Goal: Task Accomplishment & Management: Complete application form

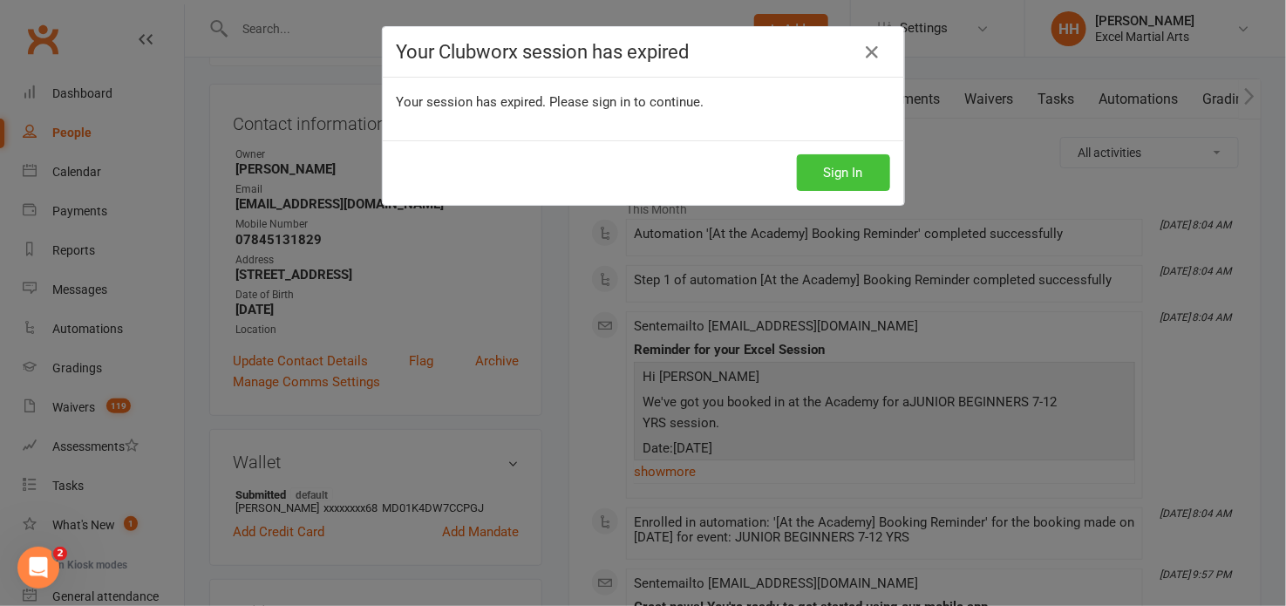
click at [848, 167] on button "Sign In" at bounding box center [843, 172] width 93 height 37
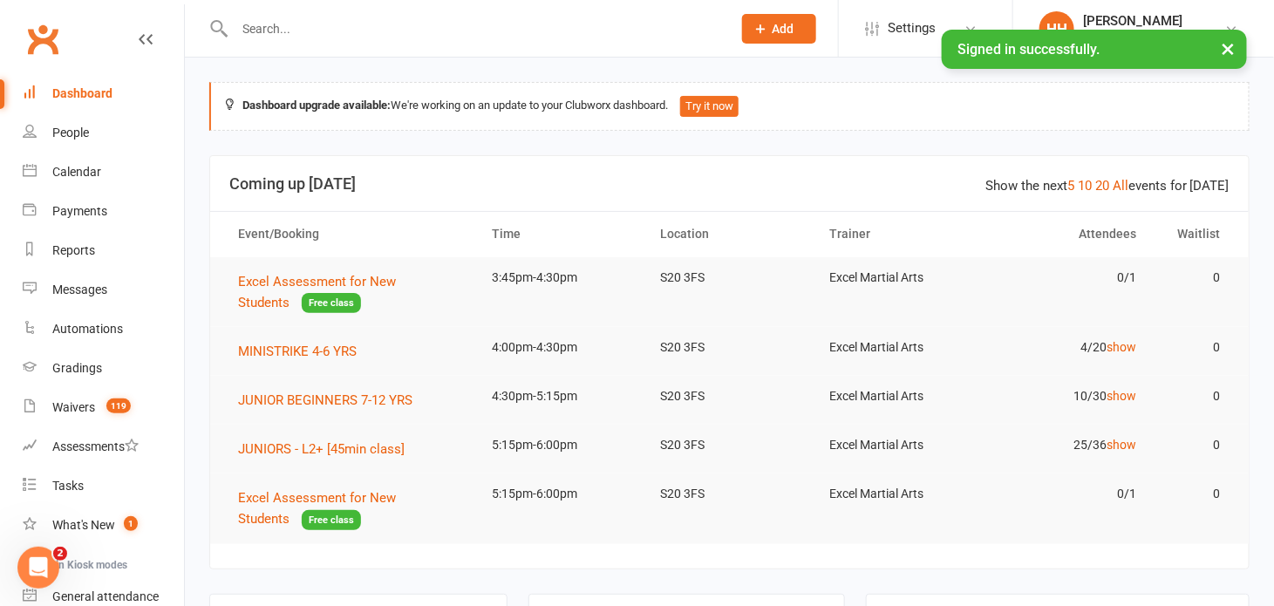
click at [441, 47] on div at bounding box center [464, 28] width 510 height 57
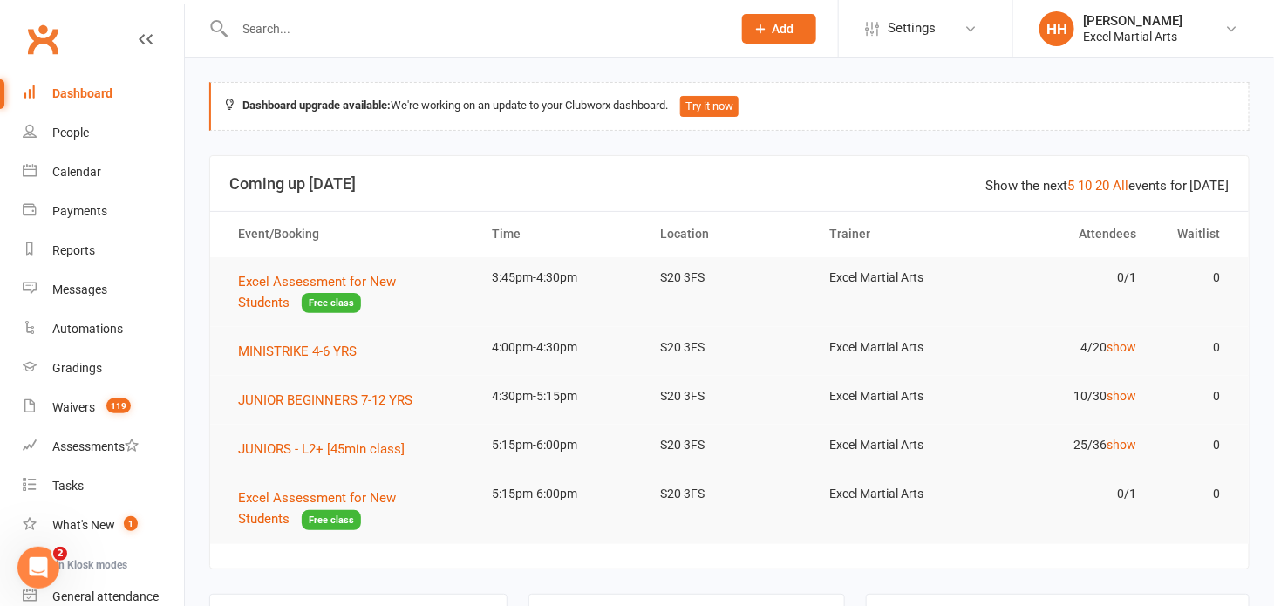
click at [763, 25] on icon at bounding box center [761, 29] width 16 height 16
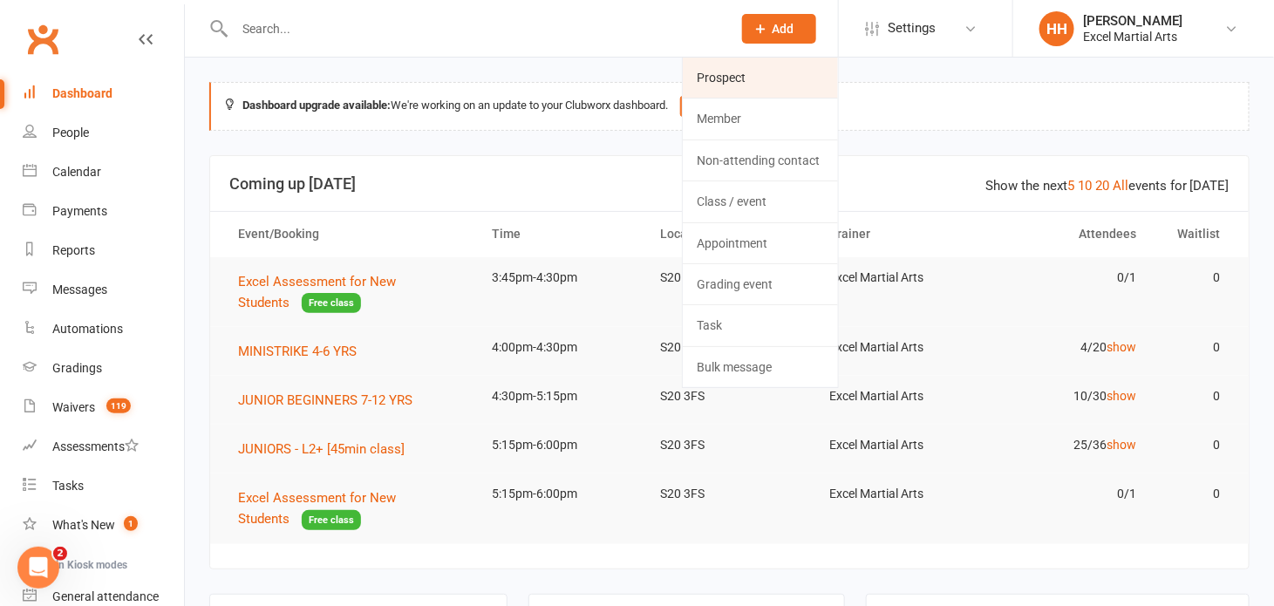
click at [732, 74] on link "Prospect" at bounding box center [760, 78] width 155 height 40
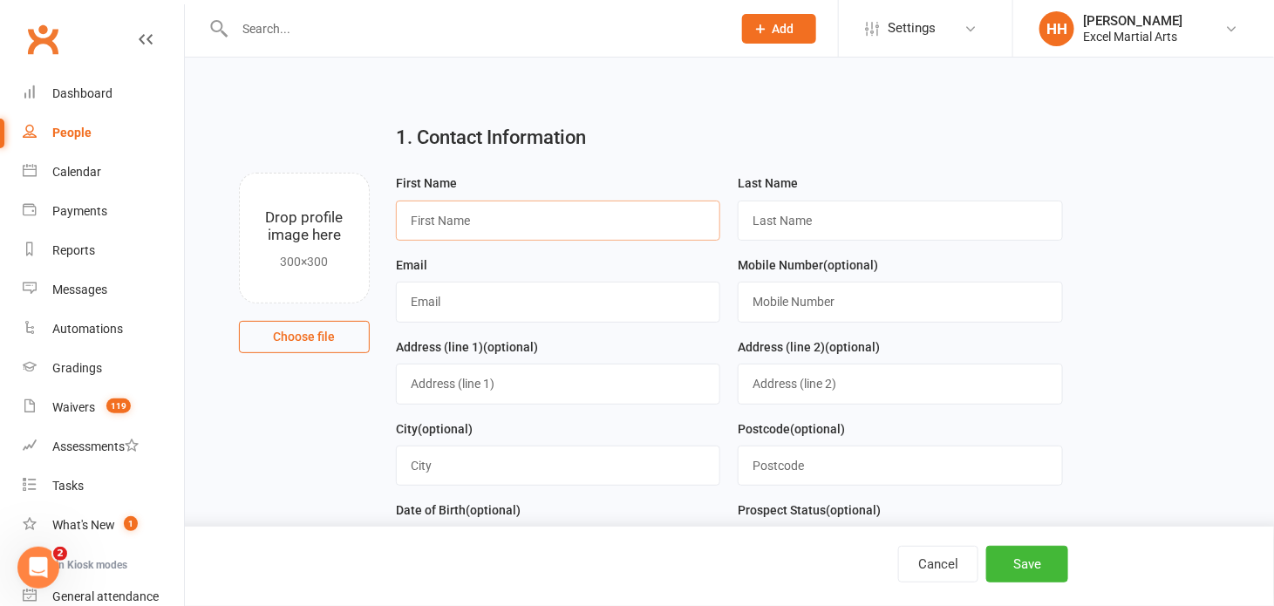
click at [462, 213] on input "text" at bounding box center [558, 221] width 325 height 40
type input "Aris"
click at [757, 221] on input "text" at bounding box center [900, 221] width 325 height 40
type input "[PERSON_NAME]"
click at [453, 303] on input "text" at bounding box center [558, 302] width 325 height 40
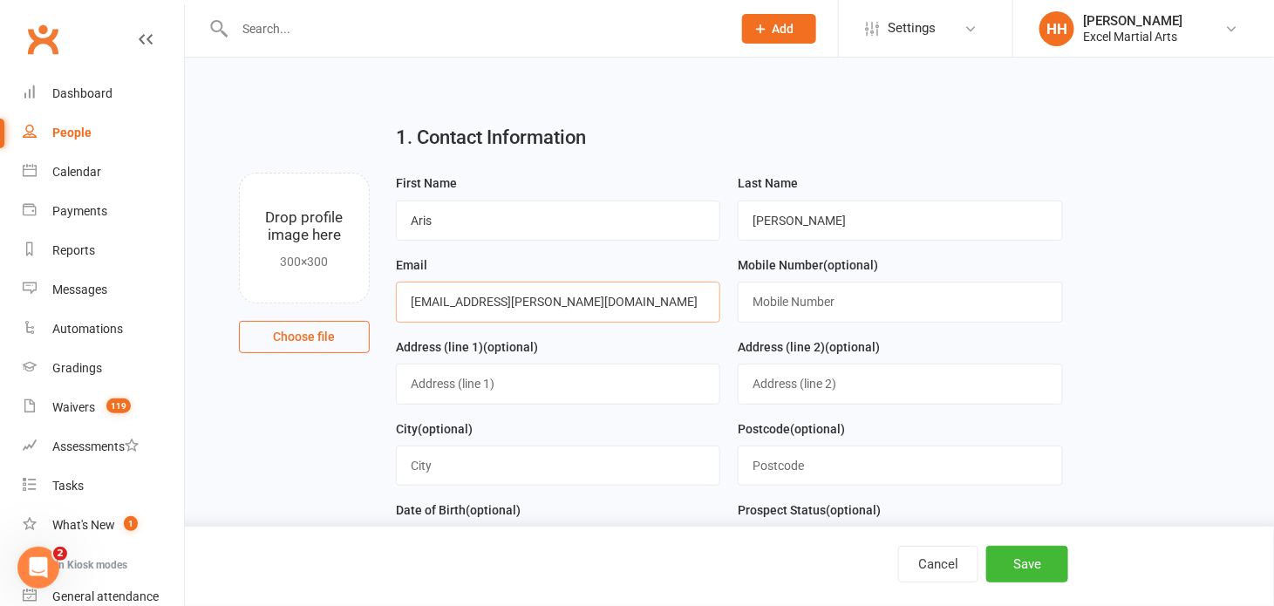
type input "[EMAIL_ADDRESS][PERSON_NAME][DOMAIN_NAME]"
click at [774, 297] on input "text" at bounding box center [900, 302] width 325 height 40
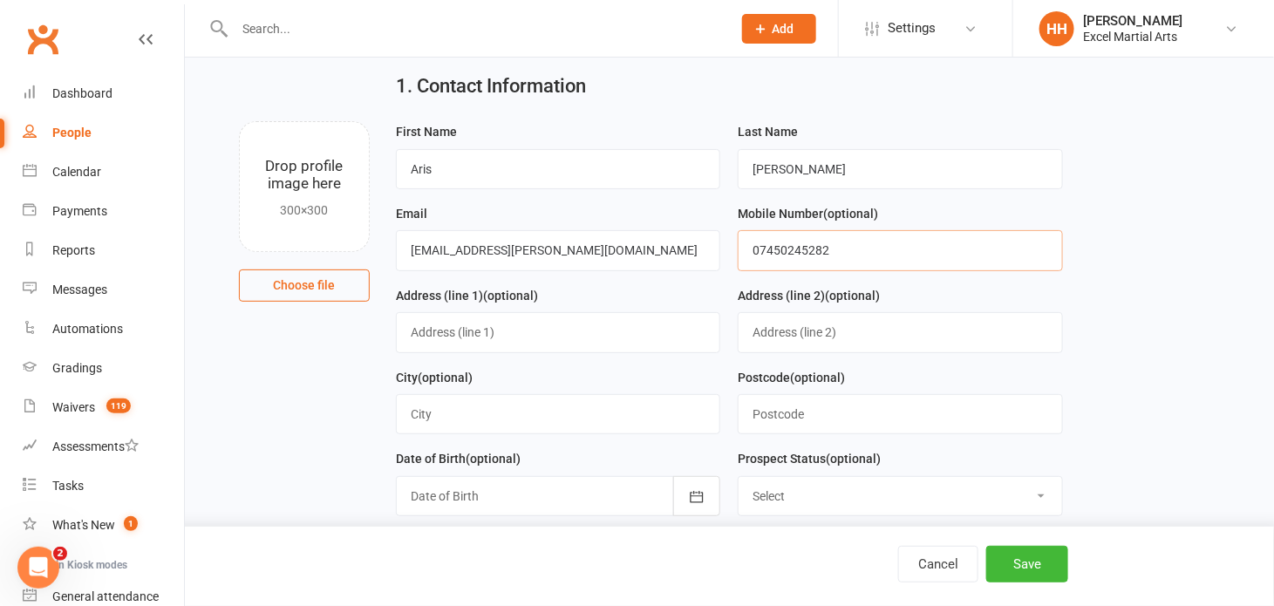
scroll to position [78, 0]
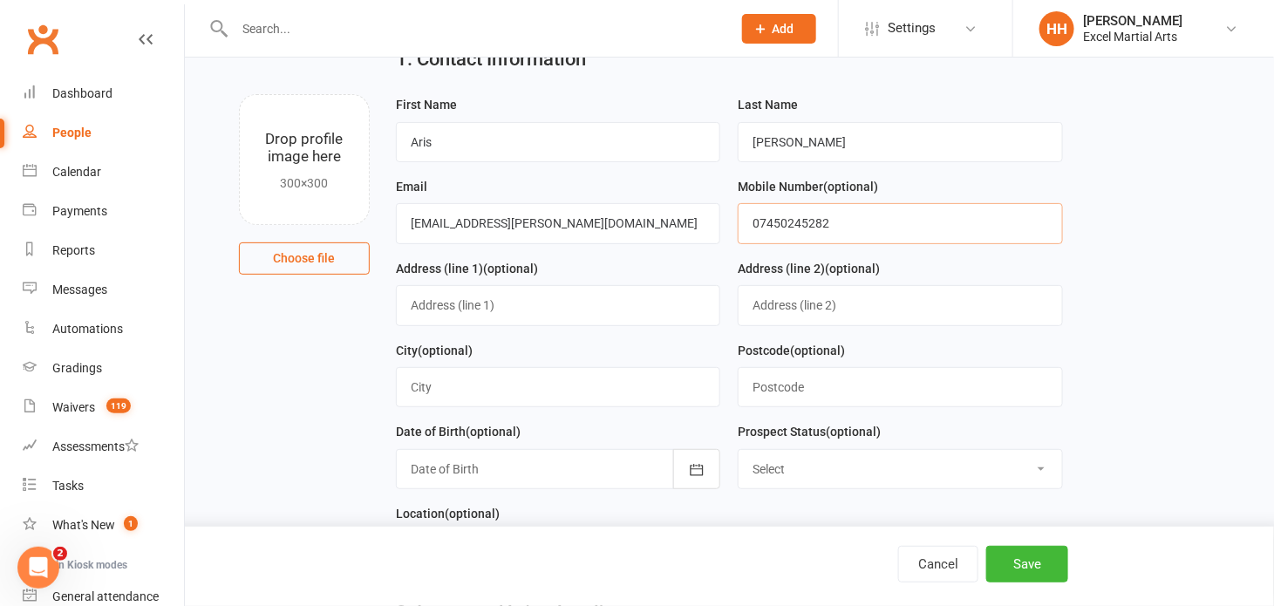
type input "07450245282"
click at [412, 386] on input "text" at bounding box center [558, 387] width 325 height 40
type input "[GEOGRAPHIC_DATA]"
click at [761, 379] on input "text" at bounding box center [900, 387] width 325 height 40
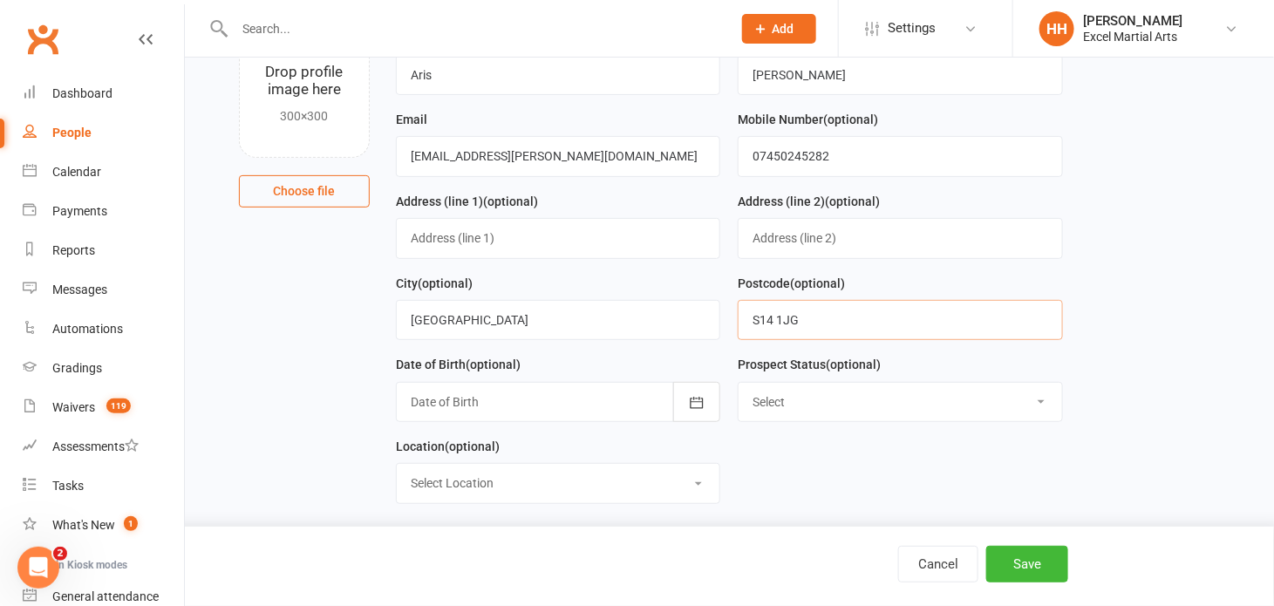
scroll to position [237, 0]
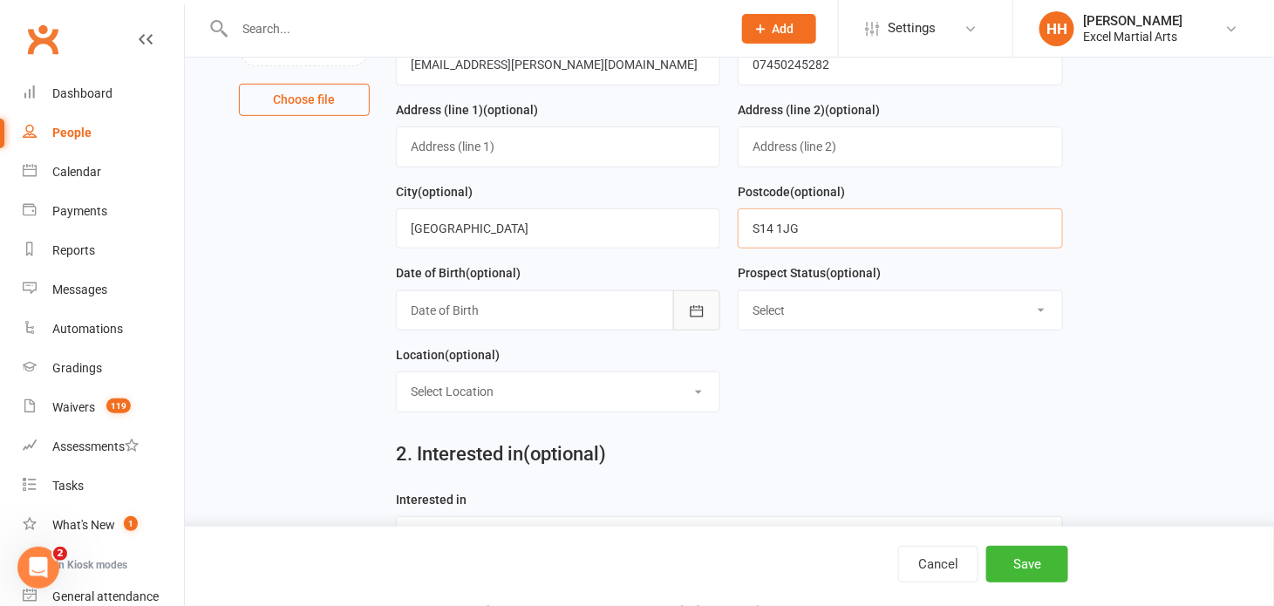
type input "S14 1JG"
click at [696, 303] on icon "button" at bounding box center [696, 311] width 17 height 17
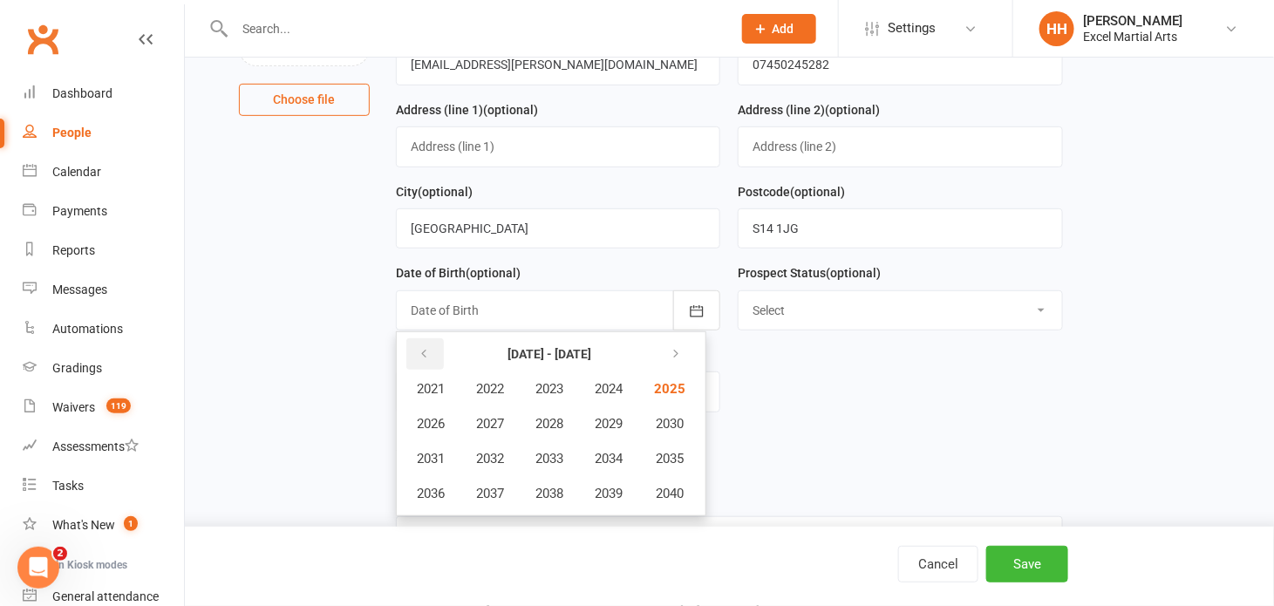
click at [419, 347] on icon "button" at bounding box center [424, 354] width 12 height 14
click at [494, 490] on span "2017" at bounding box center [490, 494] width 28 height 16
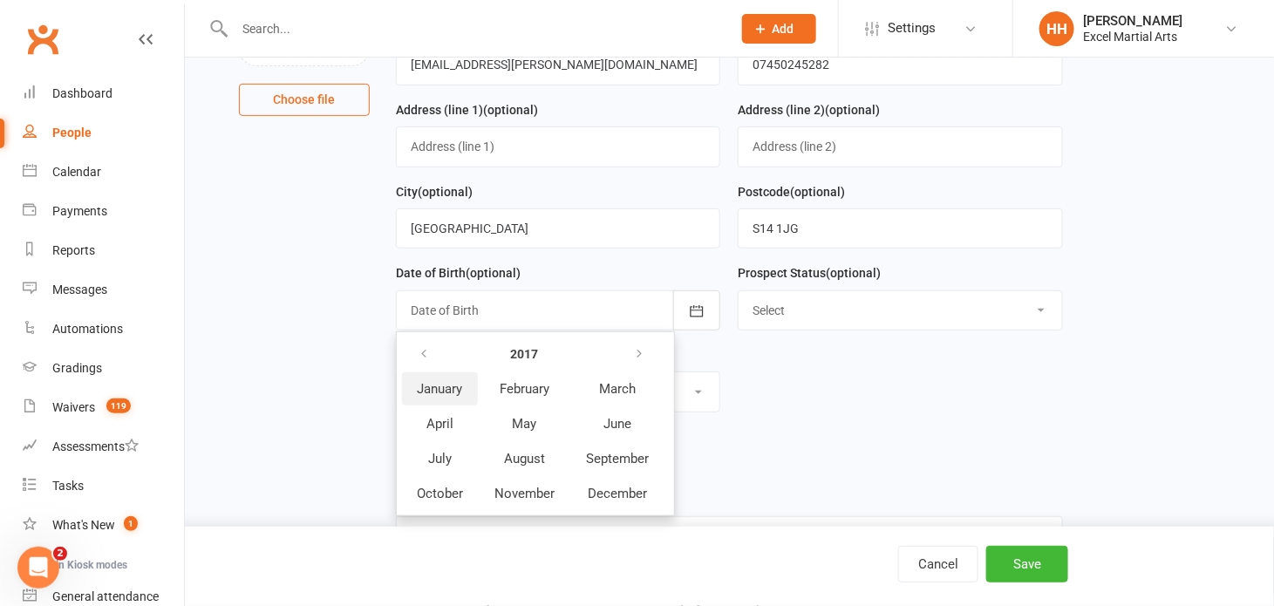
click at [445, 382] on span "January" at bounding box center [439, 389] width 45 height 16
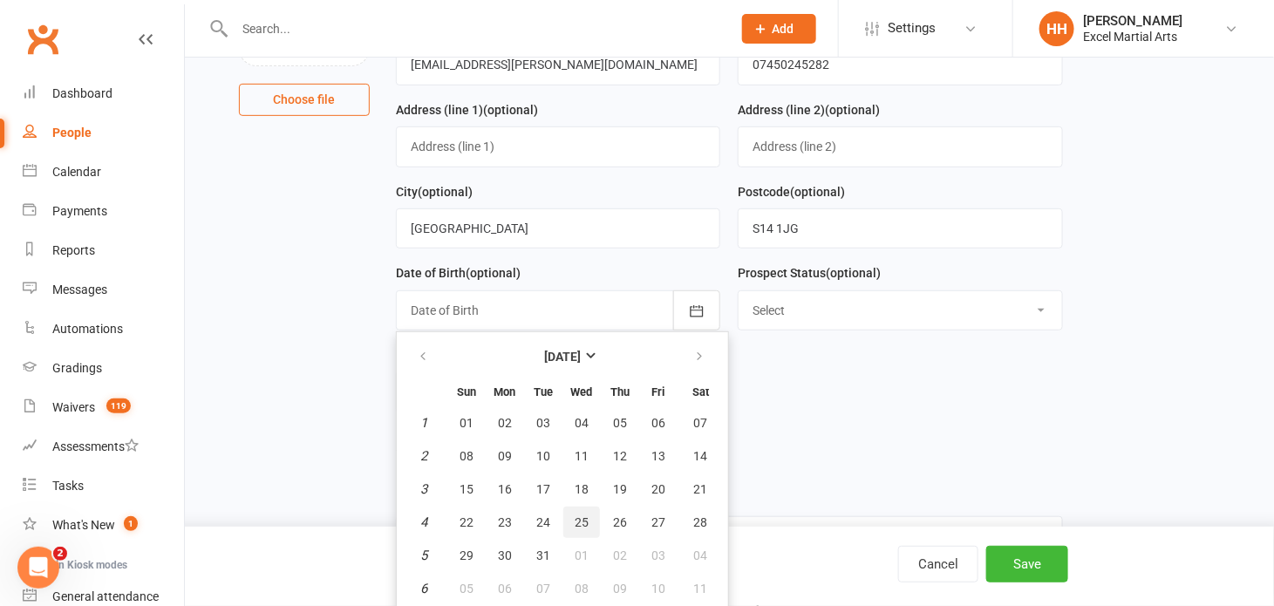
click at [579, 515] on span "25" at bounding box center [582, 522] width 14 height 14
type input "[DATE]"
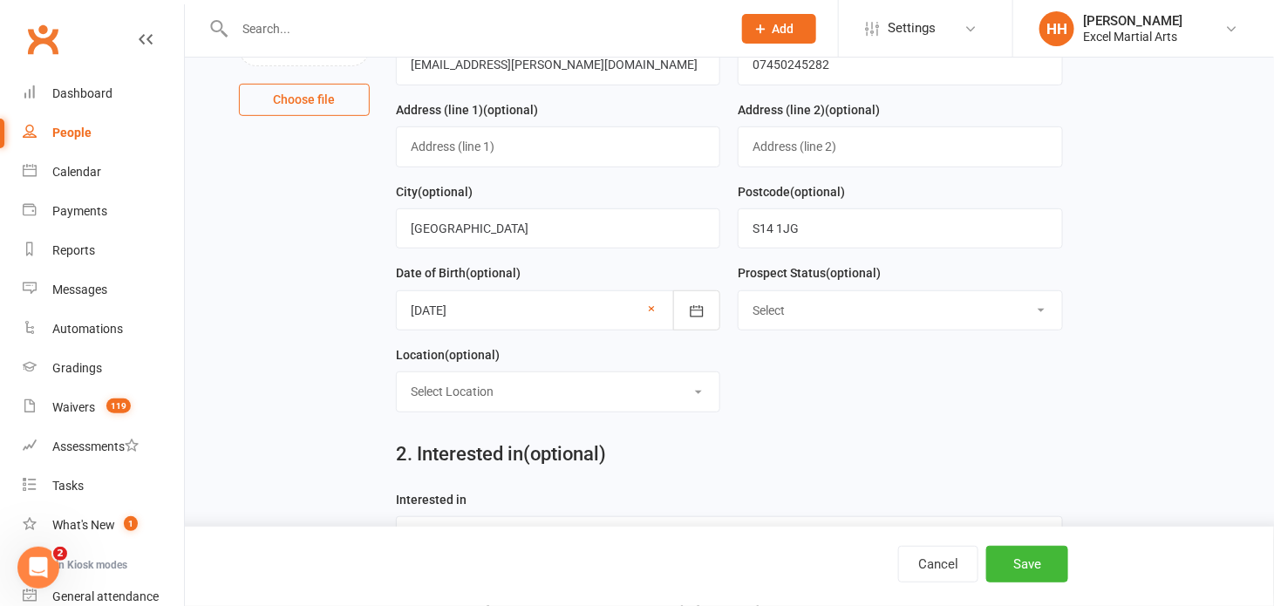
click at [697, 383] on select "Select Location Phone call Phone call Rothervalley S20 3FS Studio 3" at bounding box center [559, 391] width 324 height 38
select select "2"
click at [397, 372] on select "Select Location Phone call Phone call Rothervalley S20 3FS Studio 3" at bounding box center [559, 391] width 324 height 38
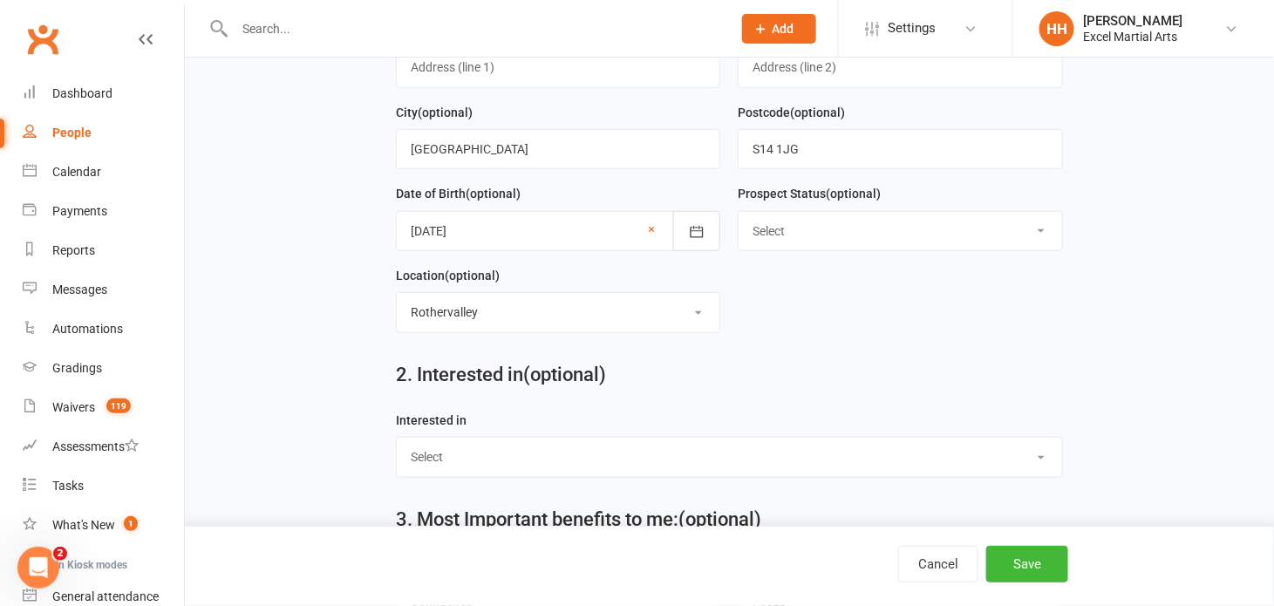
scroll to position [396, 0]
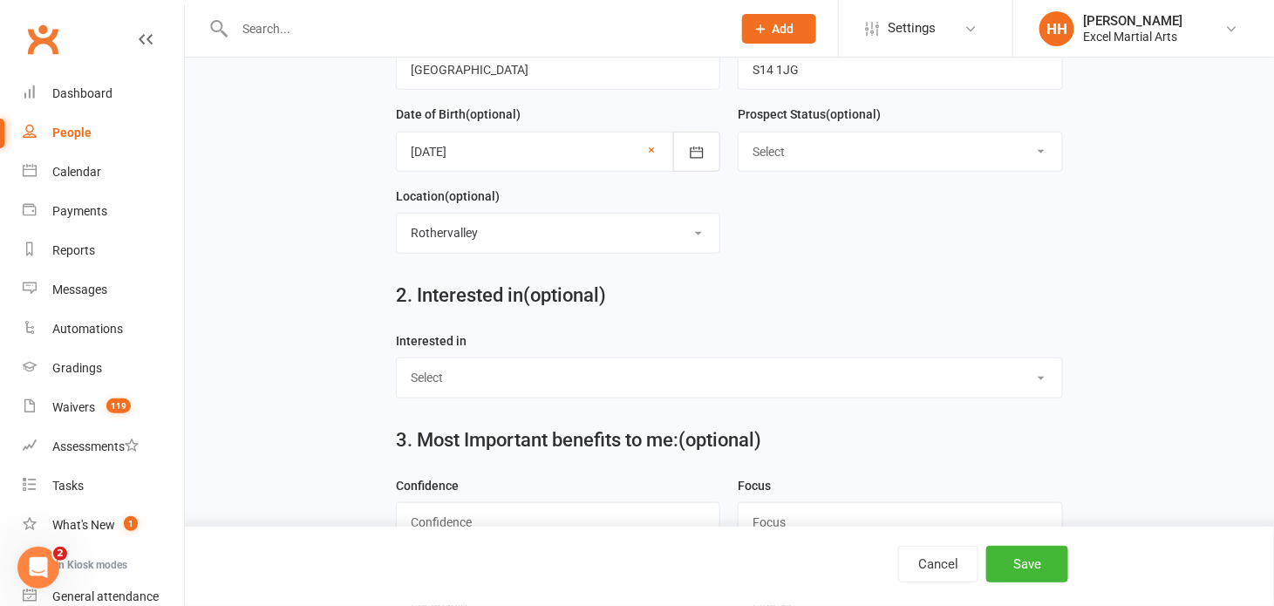
click at [1040, 365] on select "Select Ministrike Juniors Adults/Teens Yoga Birthday Parties" at bounding box center [729, 377] width 665 height 38
select select "Juniors"
click at [397, 358] on select "Select Ministrike Juniors Adults/Teens Yoga Birthday Parties" at bounding box center [729, 377] width 665 height 38
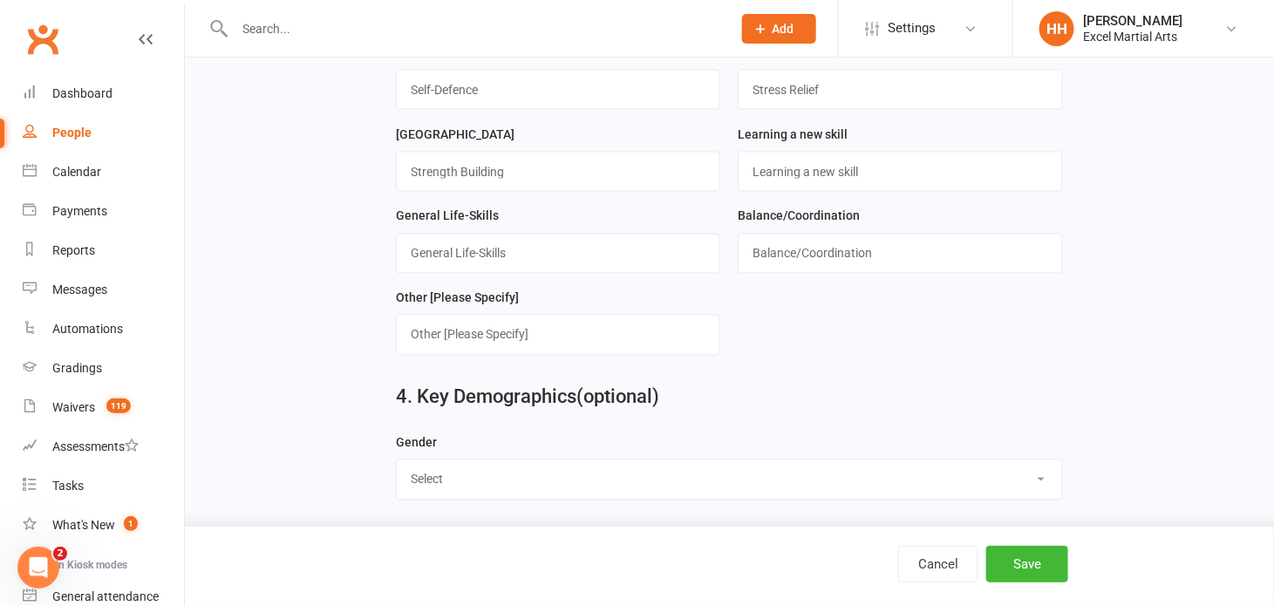
scroll to position [1109, 0]
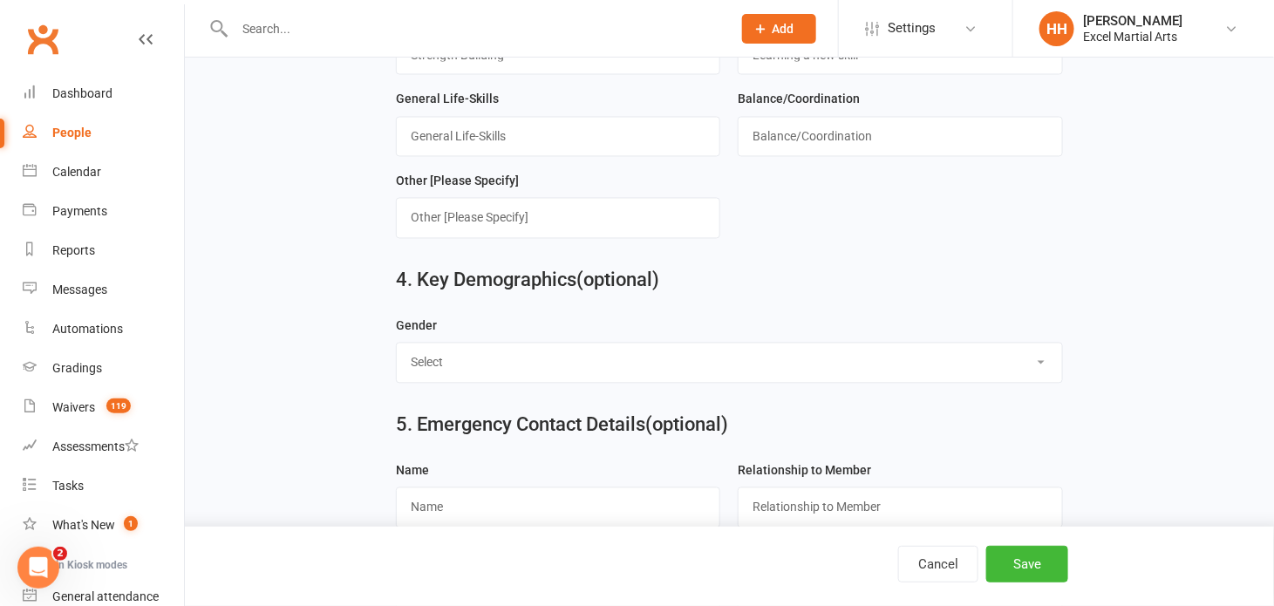
click at [1037, 351] on select "Select [DEMOGRAPHIC_DATA] [DEMOGRAPHIC_DATA]" at bounding box center [729, 363] width 665 height 38
select select "[DEMOGRAPHIC_DATA]"
click at [397, 344] on select "Select [DEMOGRAPHIC_DATA] [DEMOGRAPHIC_DATA]" at bounding box center [729, 363] width 665 height 38
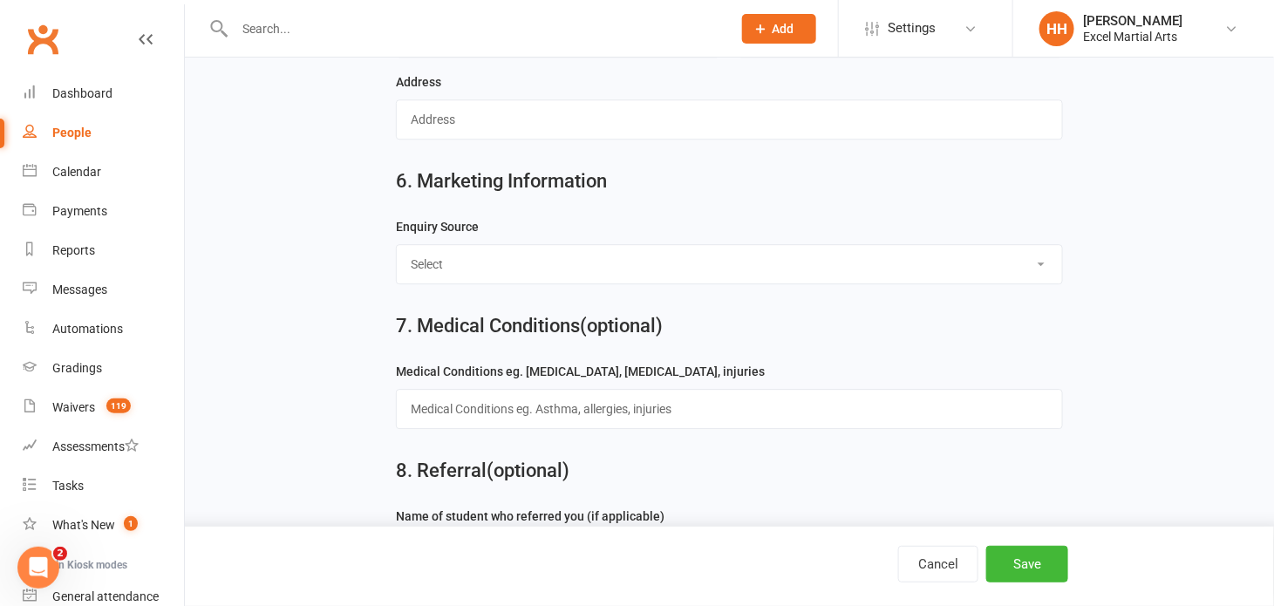
scroll to position [1665, 0]
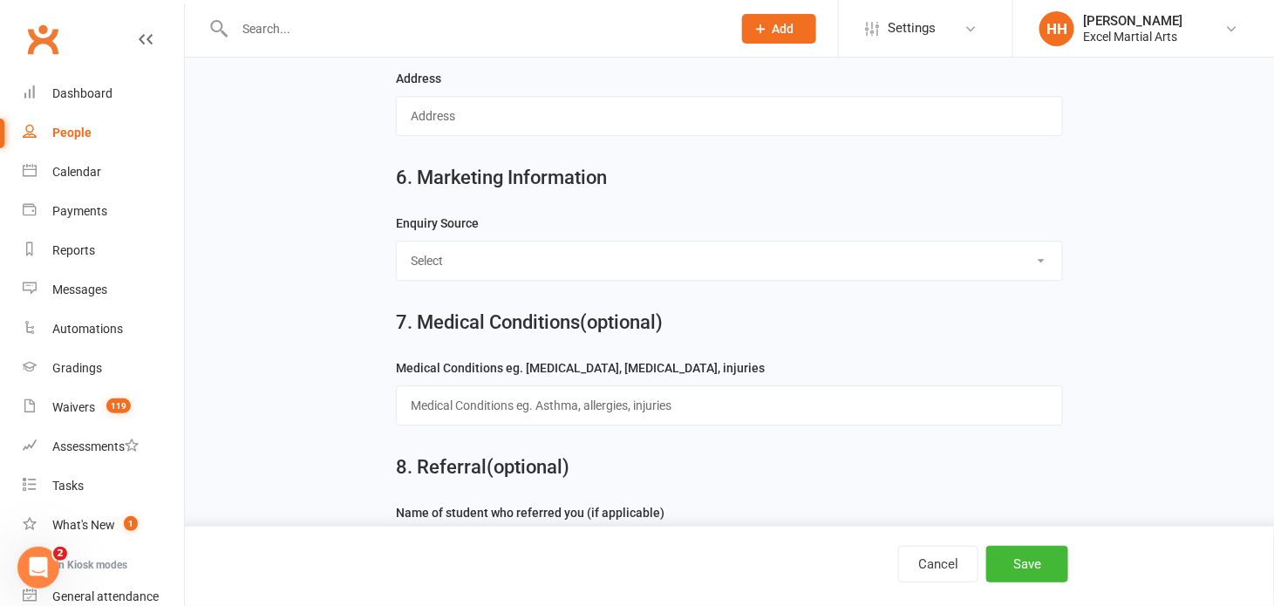
click at [1039, 249] on select "Select Birthday Party Coach/Staff Referral Dance Driven by/Walk In Event [Commu…" at bounding box center [729, 261] width 665 height 38
select select "Facebook [Advert]"
click at [397, 242] on select "Select Birthday Party Coach/Staff Referral Dance Driven by/Walk In Event [Commu…" at bounding box center [729, 261] width 665 height 38
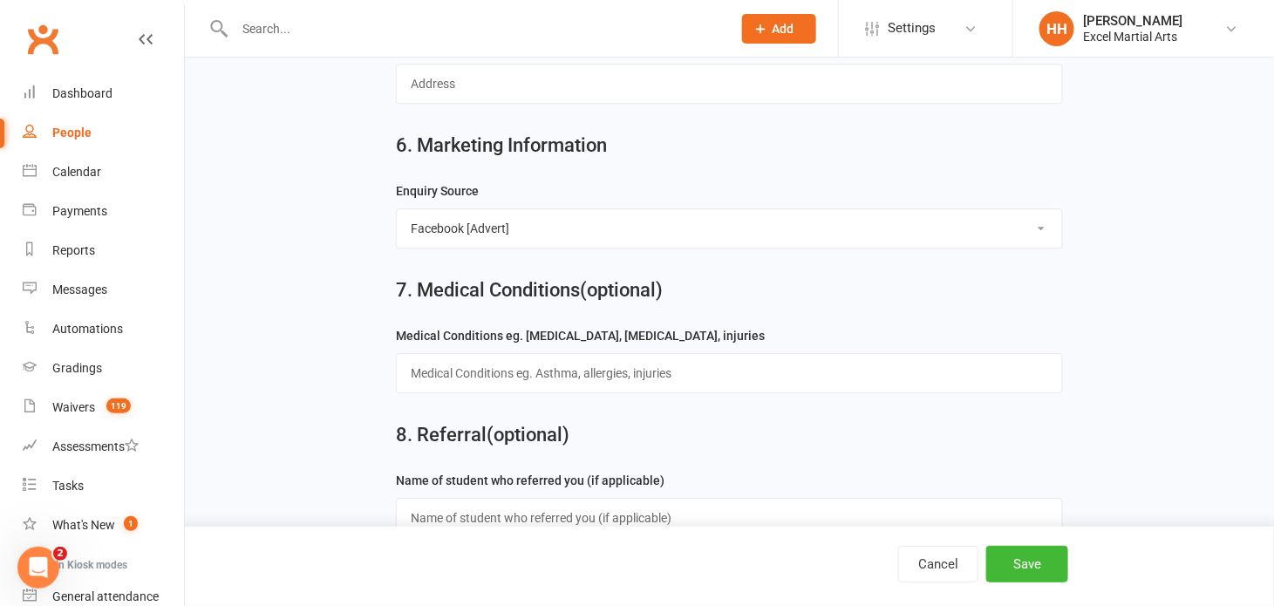
scroll to position [1727, 0]
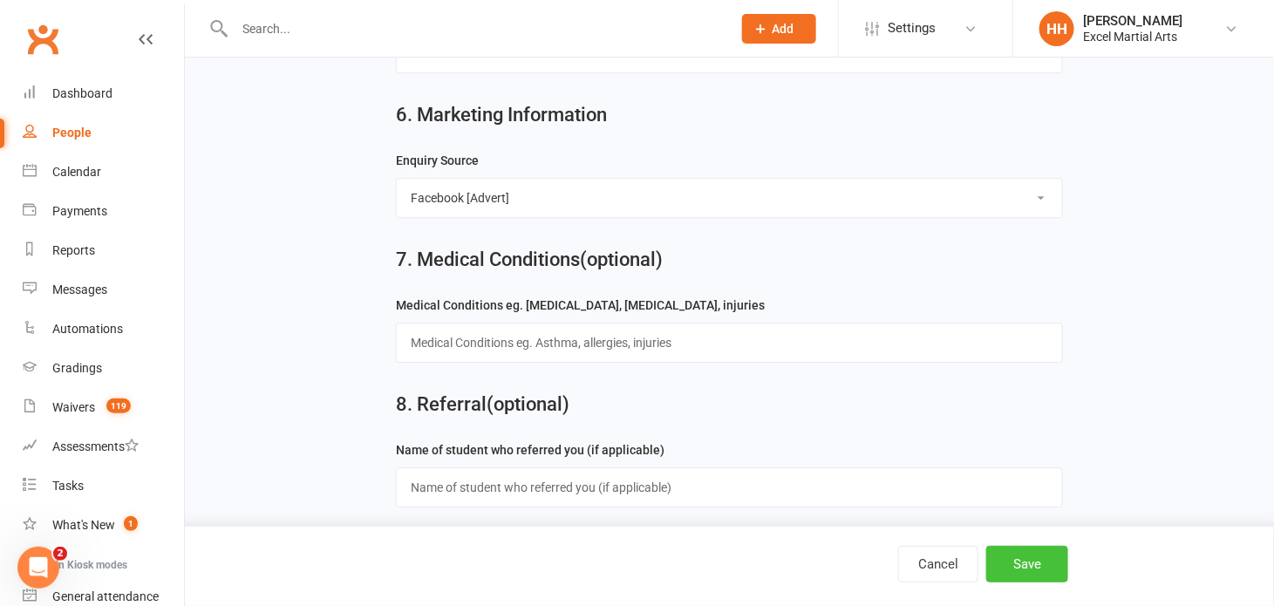
click at [1018, 562] on button "Save" at bounding box center [1027, 564] width 82 height 37
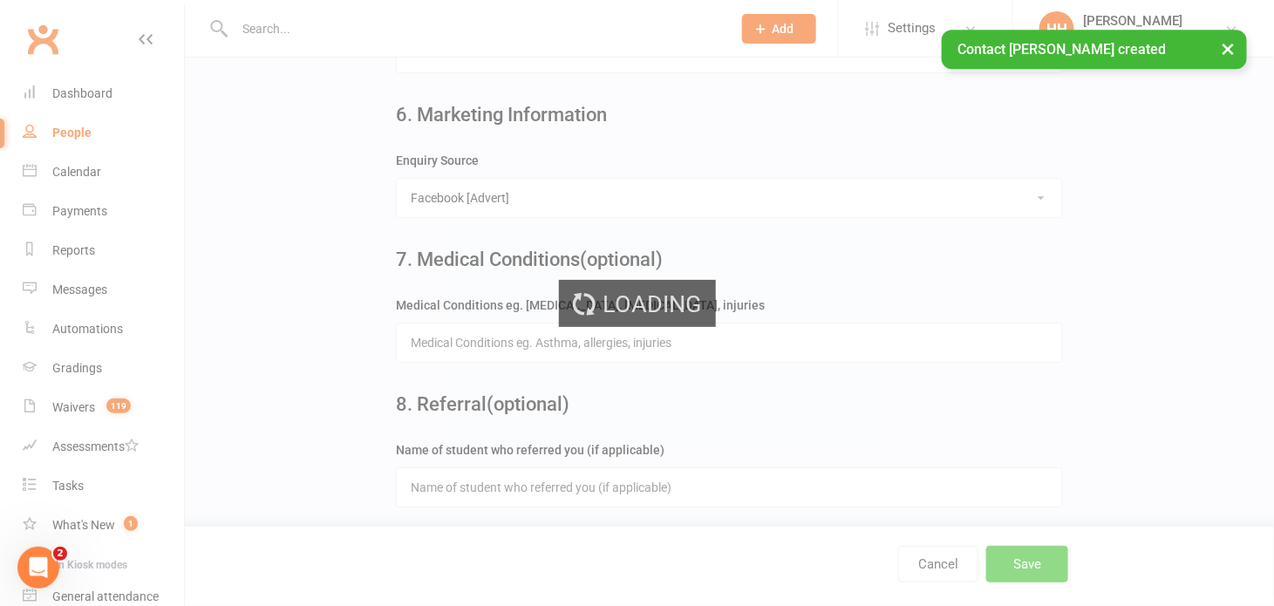
scroll to position [0, 0]
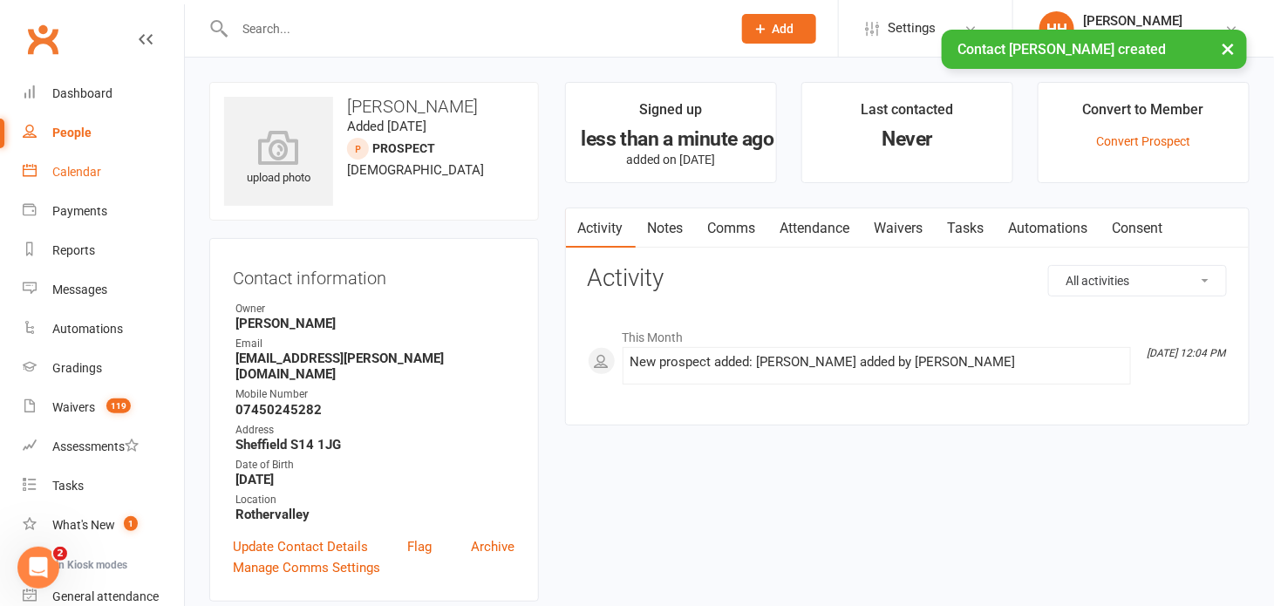
click at [77, 168] on div "Calendar" at bounding box center [76, 172] width 49 height 14
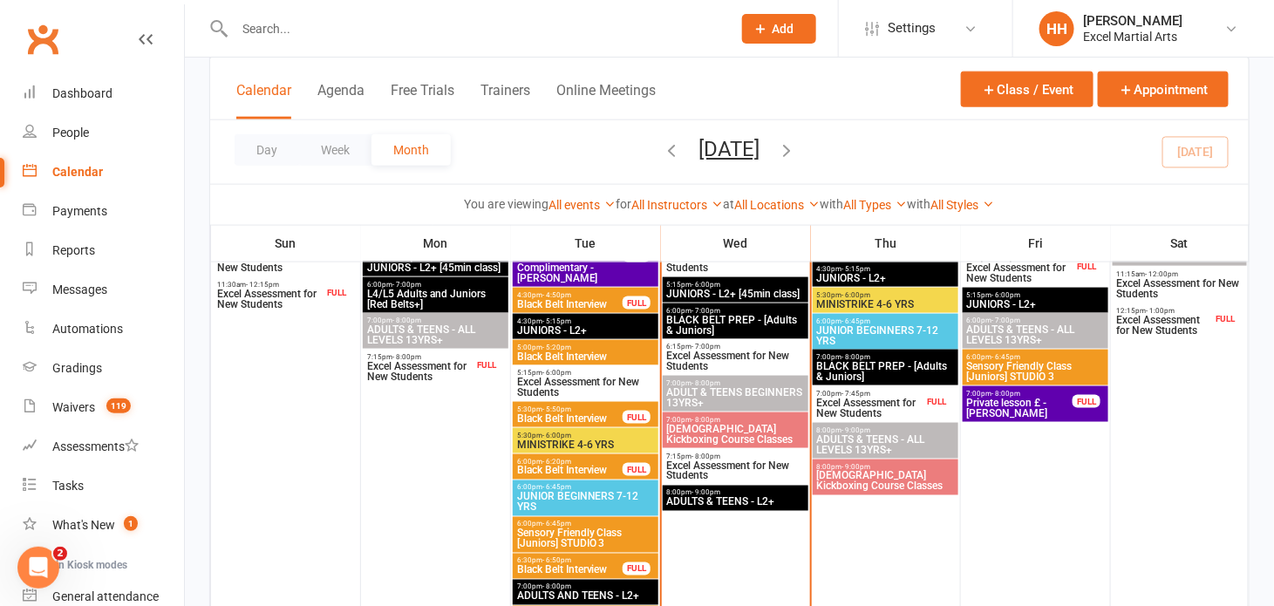
scroll to position [713, 0]
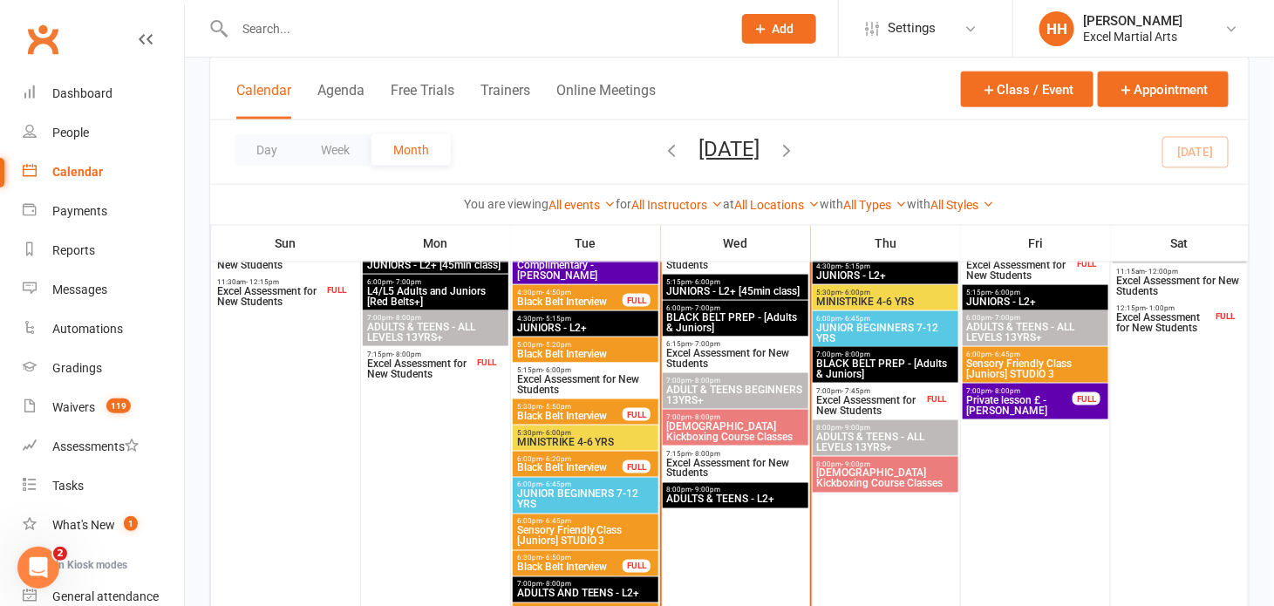
click at [702, 459] on span "Excel Assessment for New Students" at bounding box center [735, 468] width 139 height 21
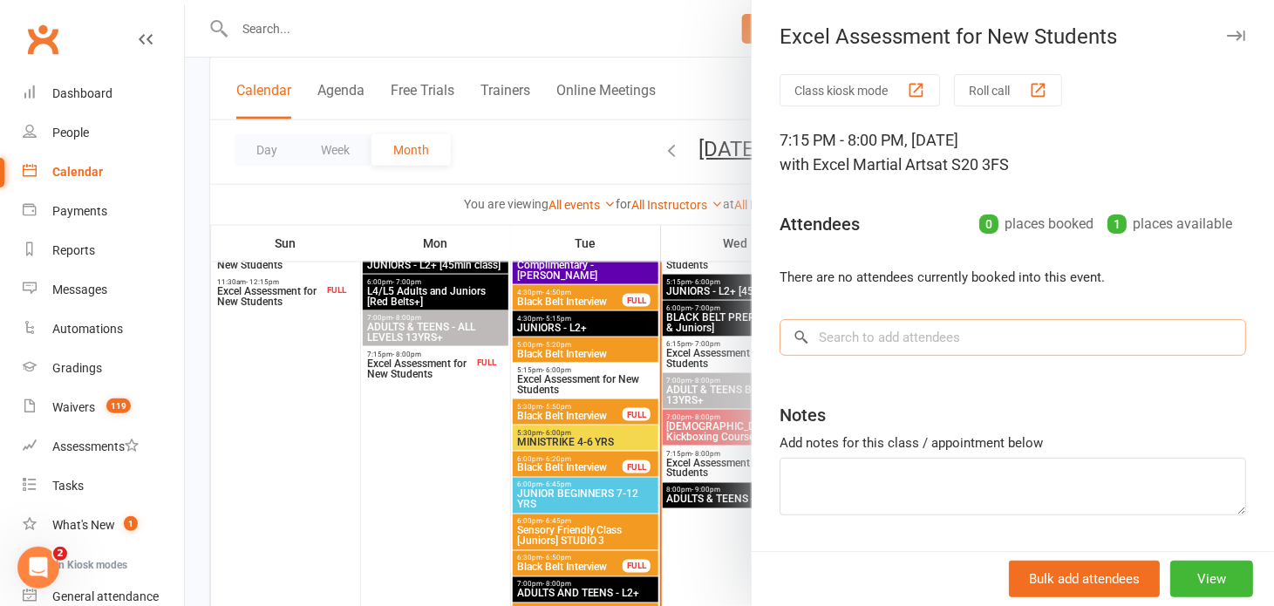
click at [806, 327] on input "search" at bounding box center [1013, 337] width 467 height 37
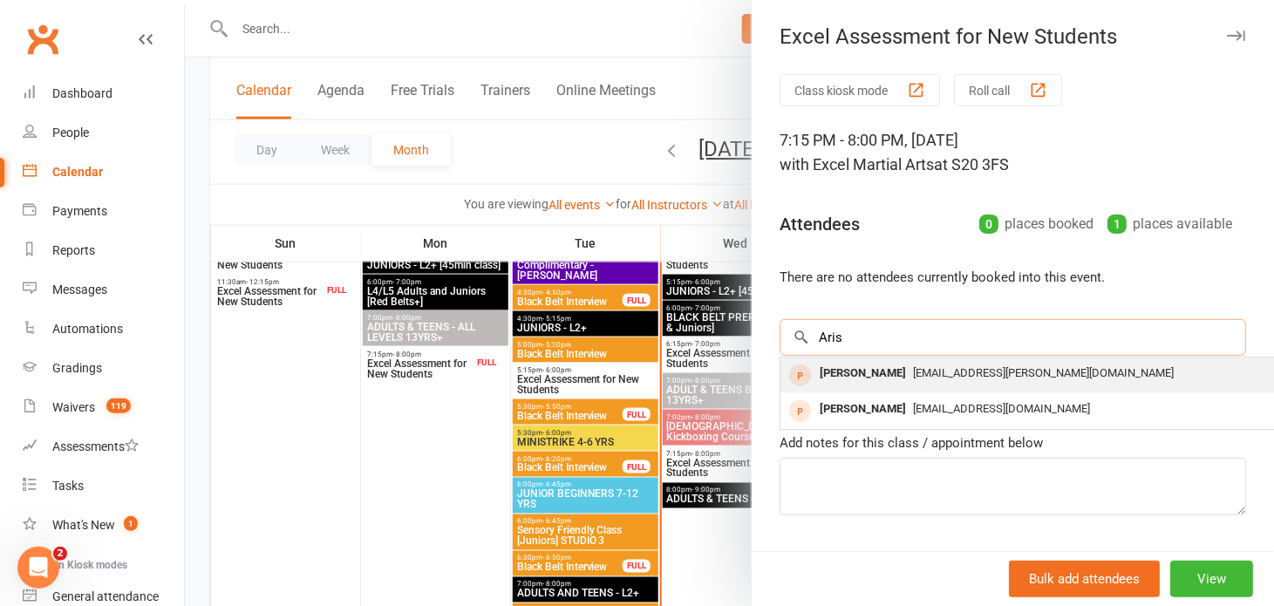
type input "Aris"
click at [895, 373] on div "[PERSON_NAME]" at bounding box center [863, 373] width 100 height 25
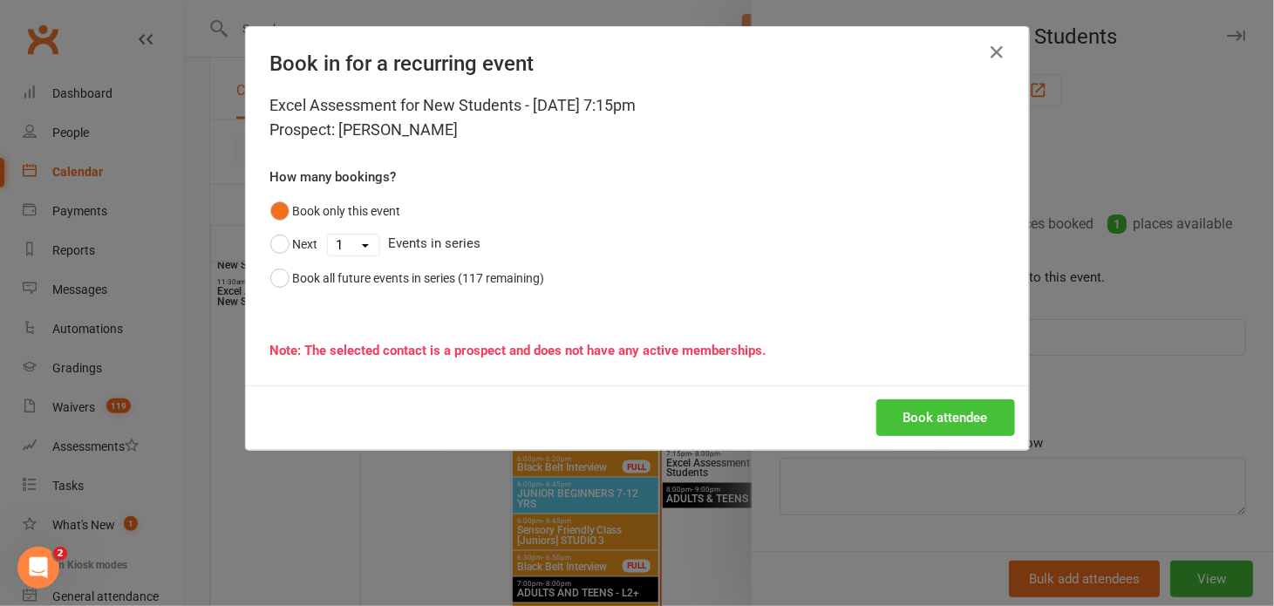
click at [906, 411] on button "Book attendee" at bounding box center [945, 417] width 139 height 37
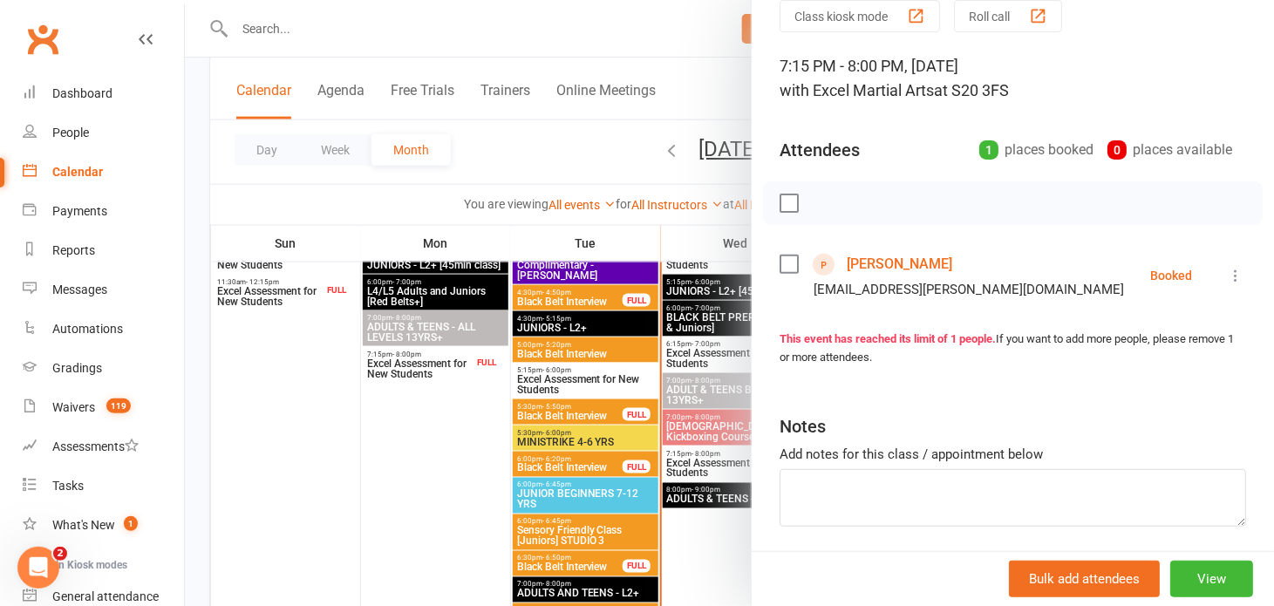
scroll to position [135, 0]
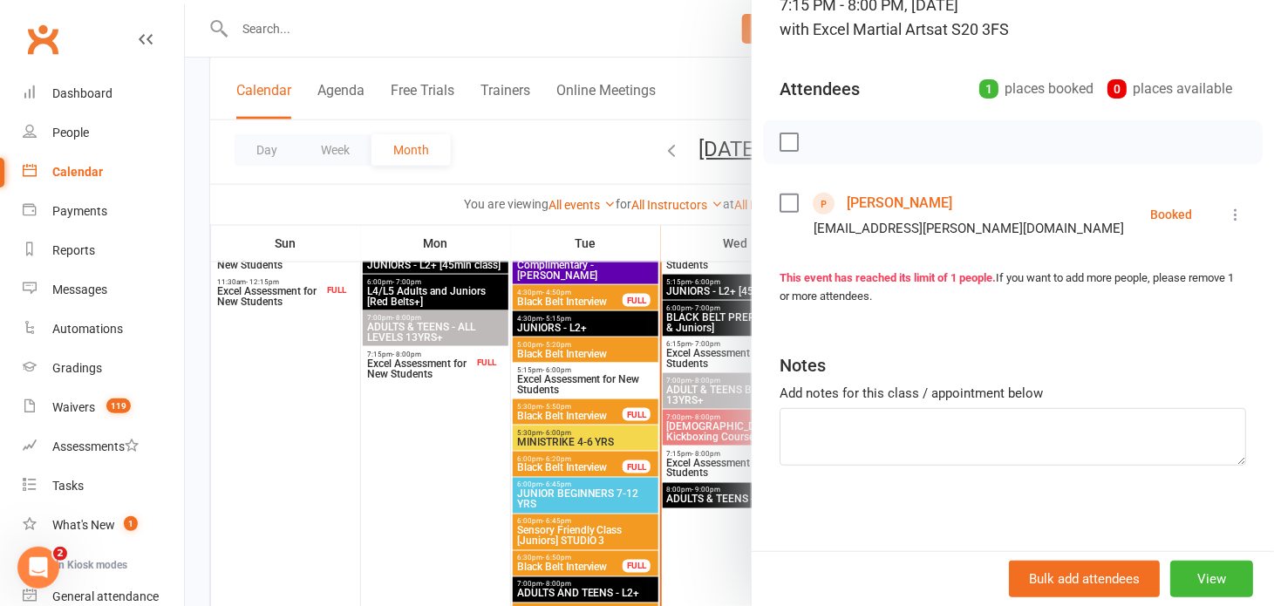
click at [448, 33] on div at bounding box center [729, 303] width 1089 height 606
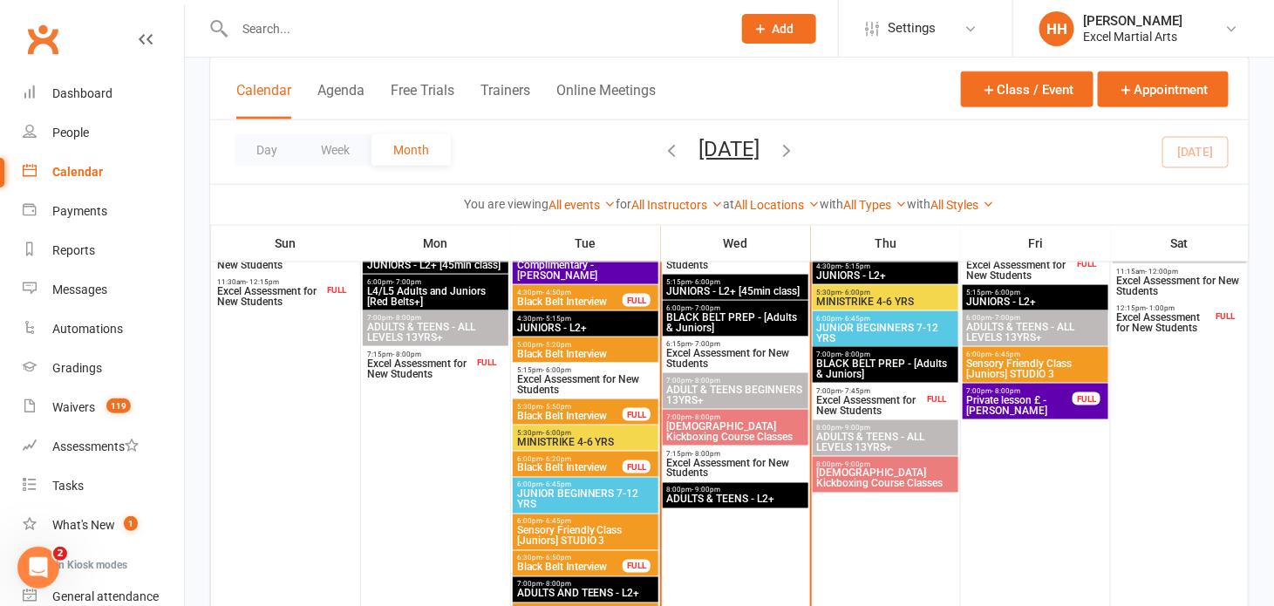
click at [1014, 57] on div "Prospect Member Non-attending contact Class / event Appointment Grading event T…" at bounding box center [637, 29] width 1274 height 58
